Goal: Consume media (video, audio): Consume media (video, audio)

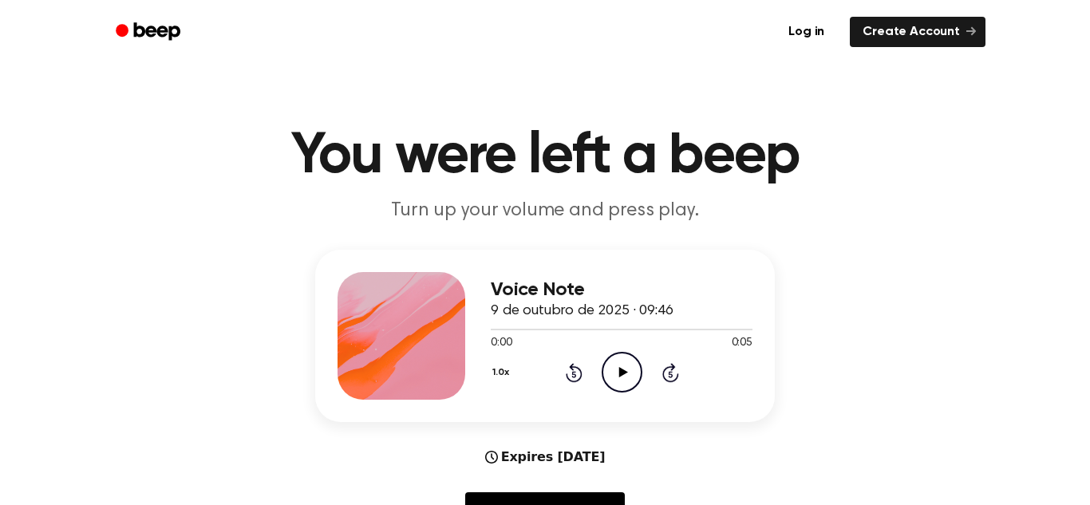
click at [627, 374] on icon "Play Audio" at bounding box center [622, 372] width 41 height 41
click at [611, 355] on circle at bounding box center [622, 372] width 39 height 39
click at [629, 379] on icon "Play Audio" at bounding box center [622, 372] width 41 height 41
click at [631, 373] on icon "Play Audio" at bounding box center [622, 372] width 41 height 41
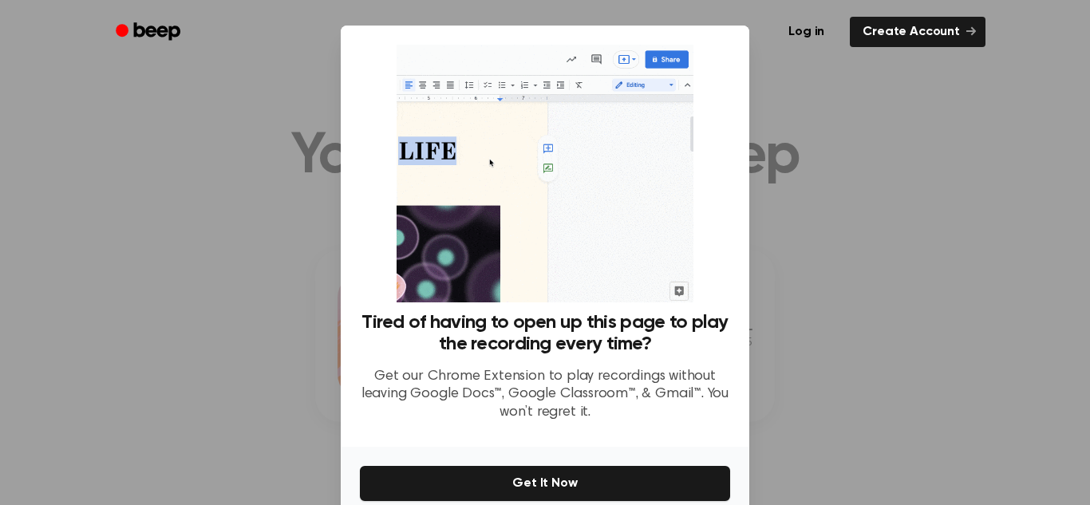
drag, startPoint x: 727, startPoint y: 224, endPoint x: 720, endPoint y: 259, distance: 35.1
click at [720, 259] on div "Tired of having to open up this page to play the recording every time? Get our …" at bounding box center [545, 240] width 370 height 390
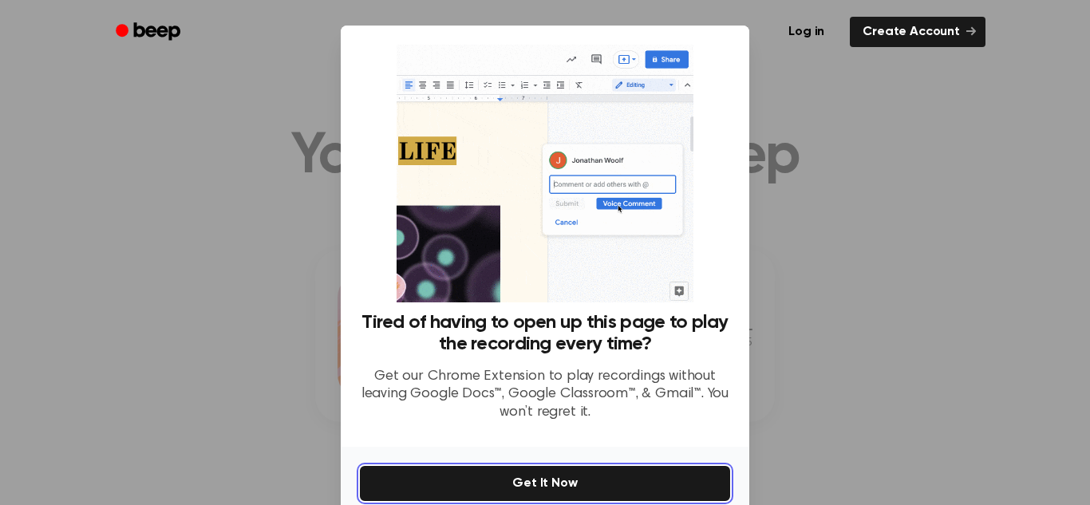
click at [680, 483] on button "Get It Now" at bounding box center [545, 483] width 370 height 35
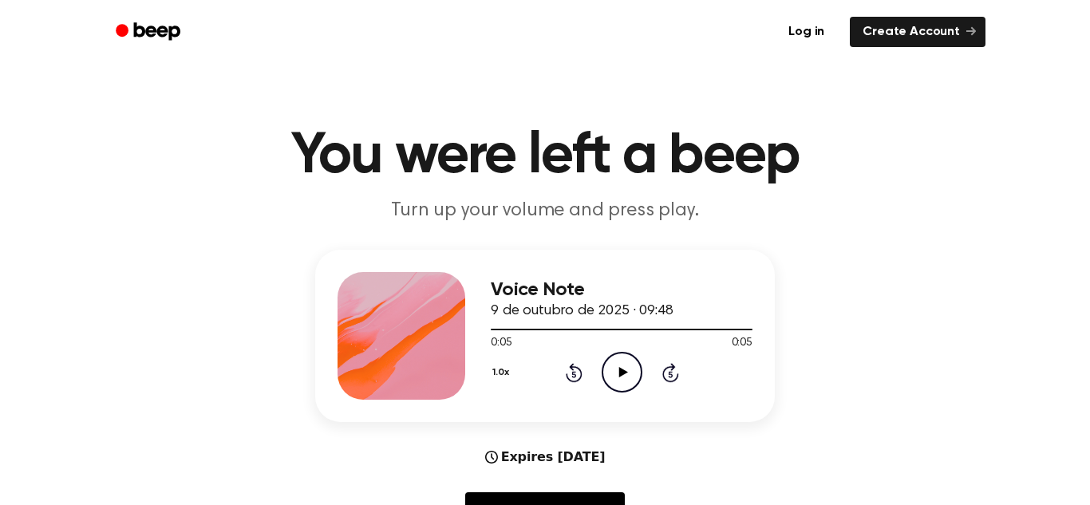
click at [623, 354] on icon "Play Audio" at bounding box center [622, 372] width 41 height 41
click at [632, 366] on icon "Play Audio" at bounding box center [622, 372] width 41 height 41
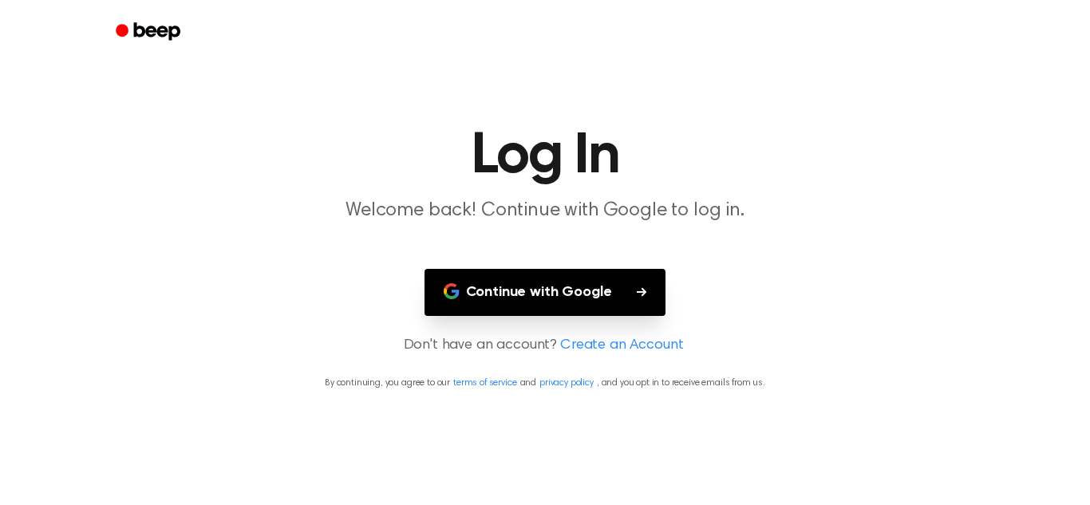
click at [589, 285] on button "Continue with Google" at bounding box center [546, 292] width 242 height 47
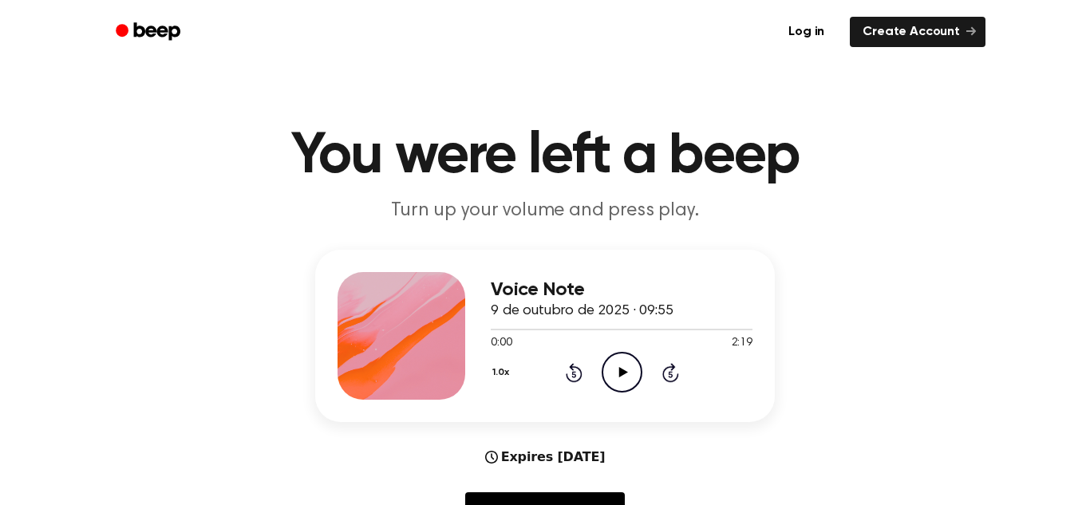
click at [603, 364] on icon "Play Audio" at bounding box center [622, 372] width 41 height 41
click at [607, 371] on icon "Pause Audio" at bounding box center [622, 372] width 41 height 41
click at [607, 366] on icon "Play Audio" at bounding box center [622, 372] width 41 height 41
